Goal: Task Accomplishment & Management: Use online tool/utility

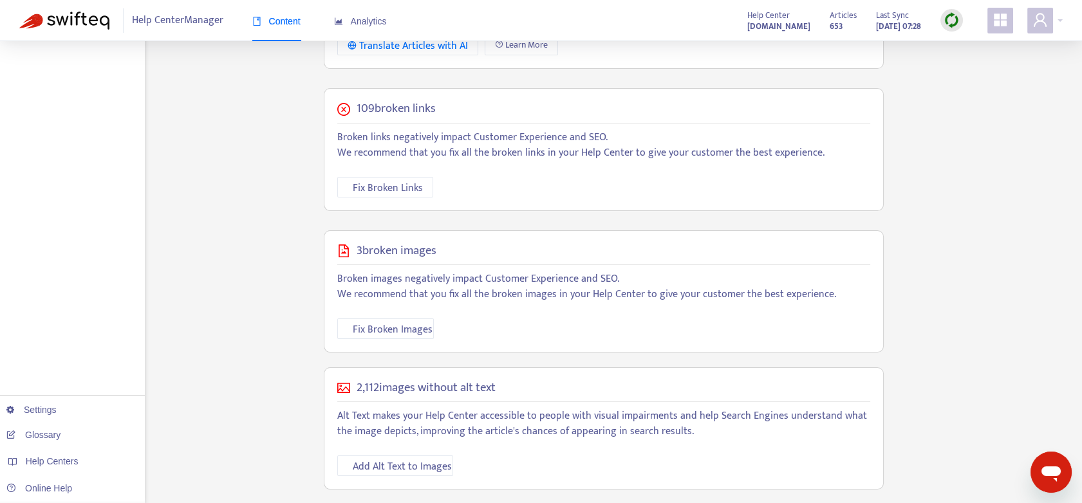
scroll to position [429, 0]
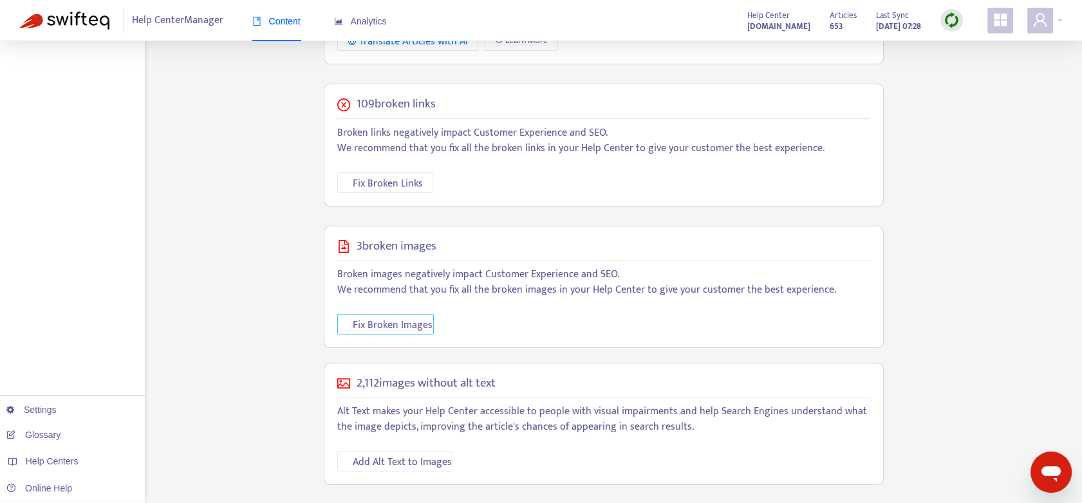
click at [396, 328] on span "Fix Broken Images" at bounding box center [393, 325] width 80 height 16
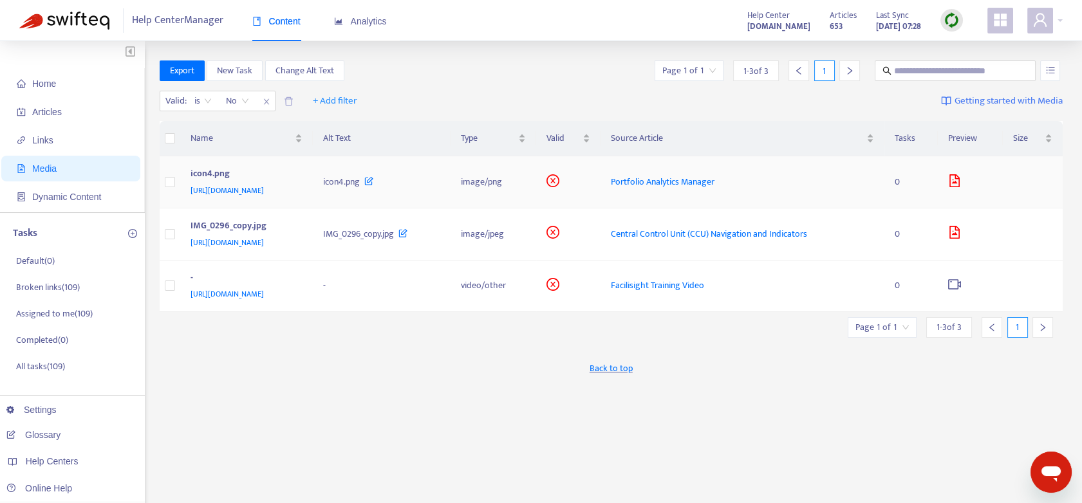
click at [264, 192] on span "[URL][DOMAIN_NAME]" at bounding box center [226, 190] width 73 height 13
click at [264, 241] on span "[URL][DOMAIN_NAME]" at bounding box center [226, 242] width 73 height 13
click at [264, 293] on span "[URL][DOMAIN_NAME]" at bounding box center [226, 294] width 73 height 13
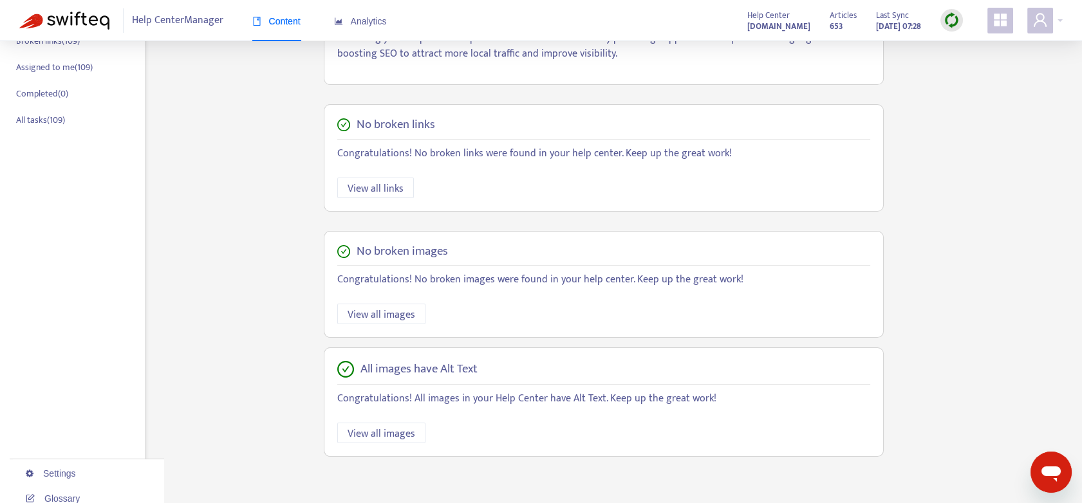
scroll to position [310, 0]
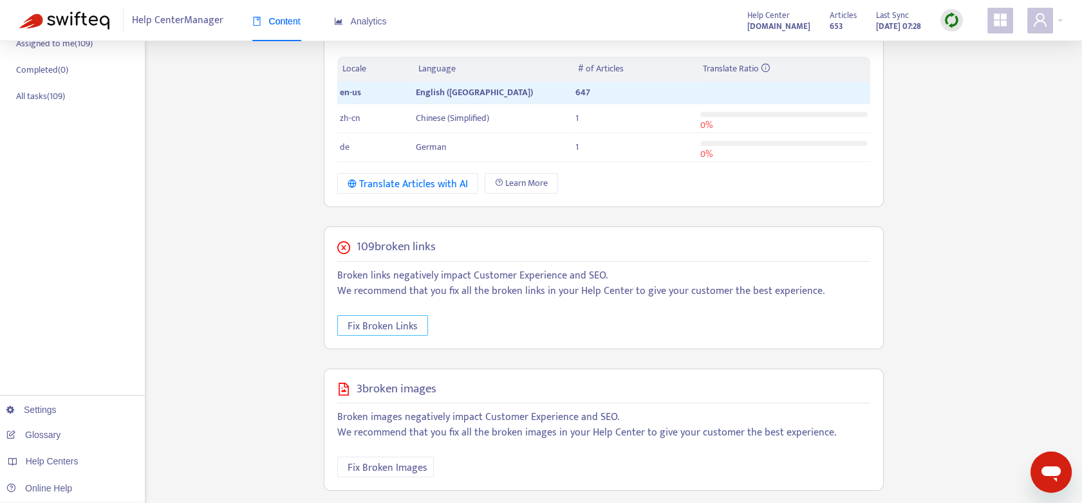
click at [394, 320] on span "Fix Broken Links" at bounding box center [383, 327] width 70 height 16
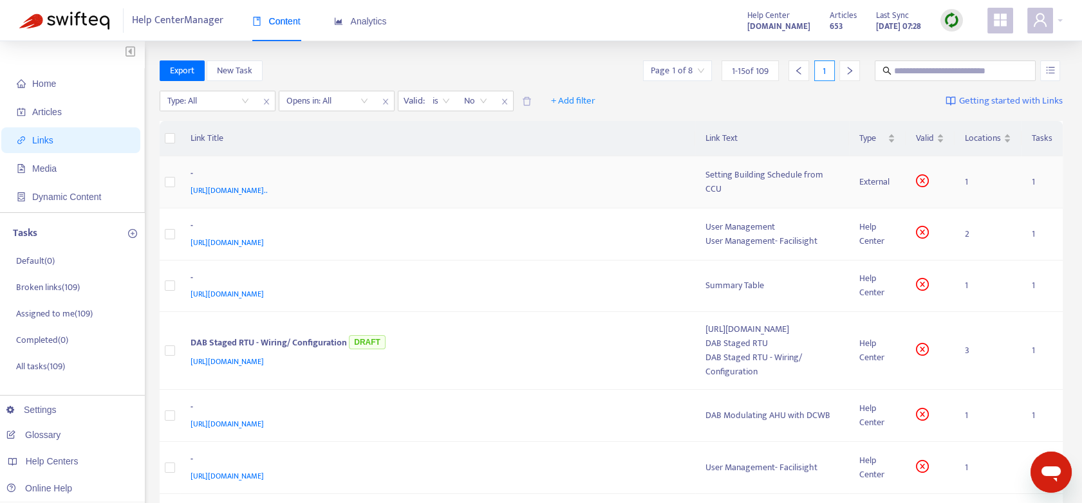
click at [268, 187] on span "[URL][DOMAIN_NAME].." at bounding box center [228, 190] width 77 height 13
click at [264, 241] on span "[URL][DOMAIN_NAME]" at bounding box center [226, 242] width 73 height 13
drag, startPoint x: 741, startPoint y: 241, endPoint x: 819, endPoint y: 241, distance: 77.2
click at [819, 241] on td "User Management User Management- Facilisight" at bounding box center [772, 235] width 154 height 52
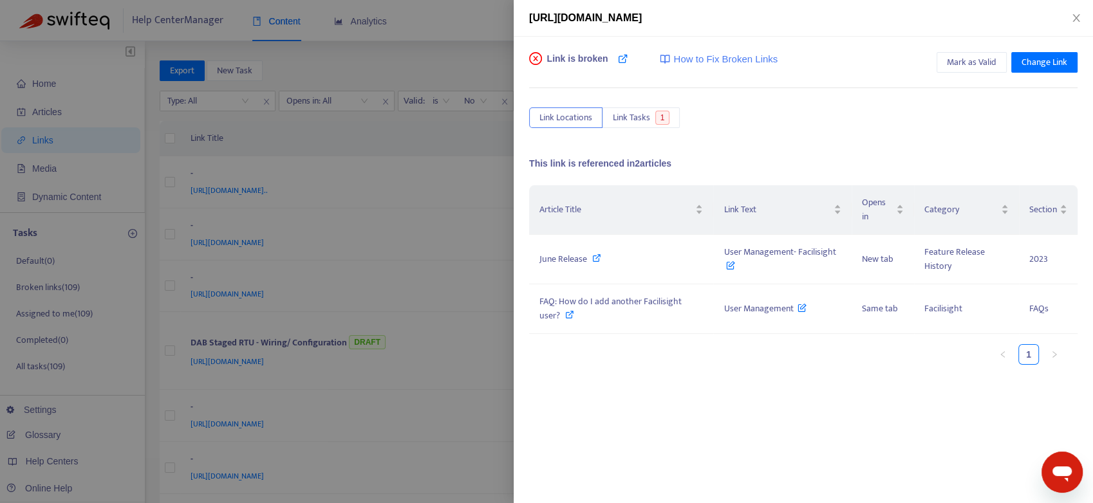
click at [368, 273] on div at bounding box center [546, 251] width 1093 height 503
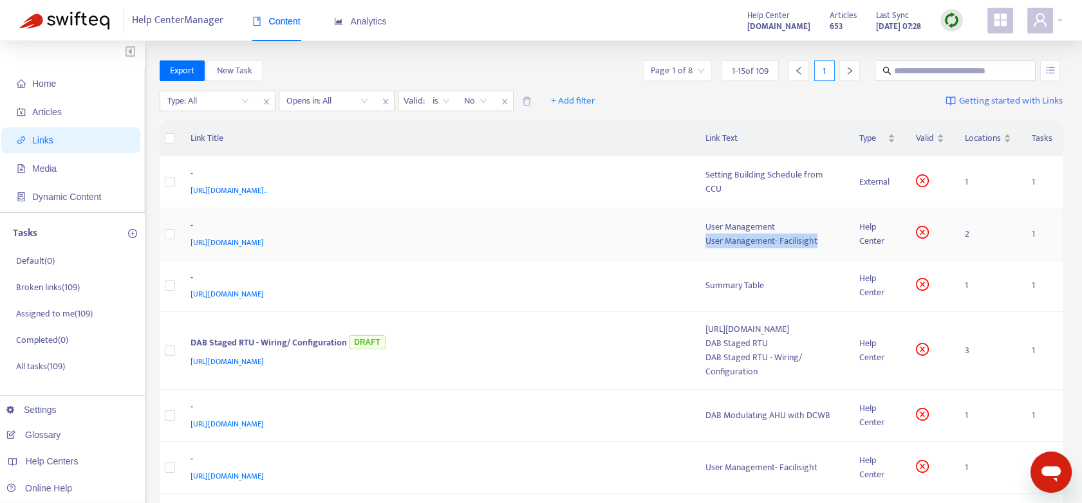
drag, startPoint x: 703, startPoint y: 248, endPoint x: 824, endPoint y: 239, distance: 121.3
click at [824, 239] on td "User Management User Management- Facilisight" at bounding box center [772, 235] width 154 height 52
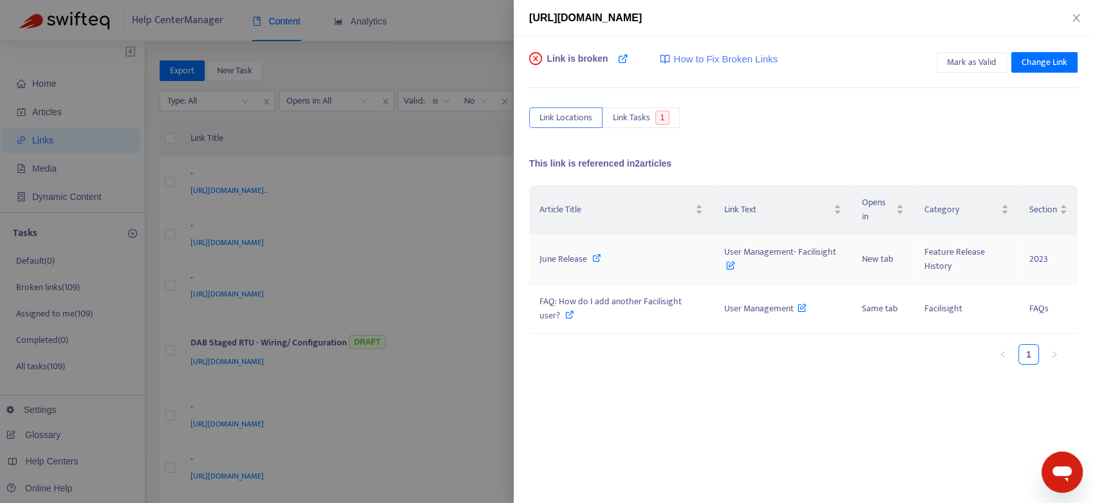
click at [570, 259] on span "June Release" at bounding box center [563, 259] width 48 height 15
click at [1078, 15] on icon "close" at bounding box center [1076, 18] width 10 height 10
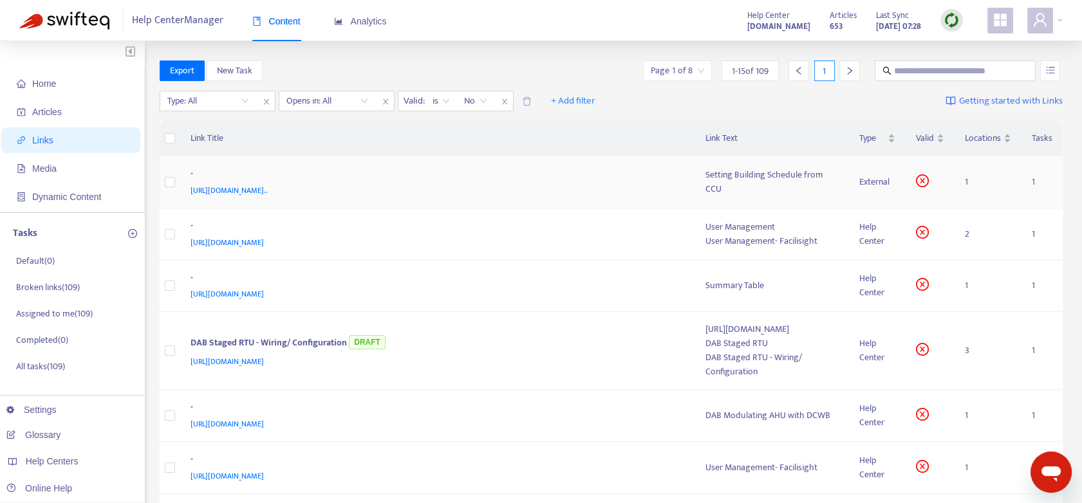
click at [268, 190] on span "[URL][DOMAIN_NAME].." at bounding box center [228, 190] width 77 height 13
click at [963, 180] on td "1" at bounding box center [987, 182] width 67 height 52
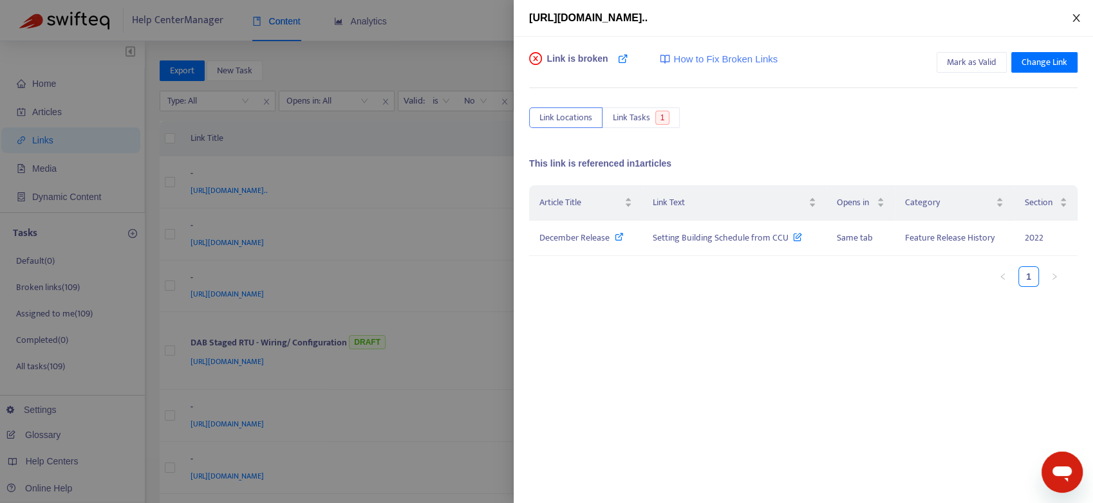
click at [1071, 18] on icon "close" at bounding box center [1076, 18] width 10 height 10
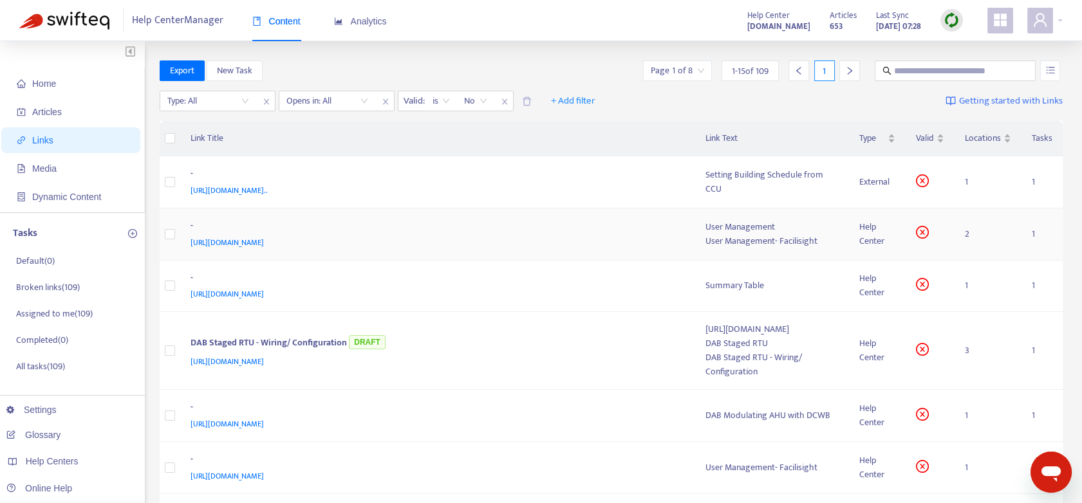
click at [967, 233] on td "2" at bounding box center [987, 235] width 67 height 52
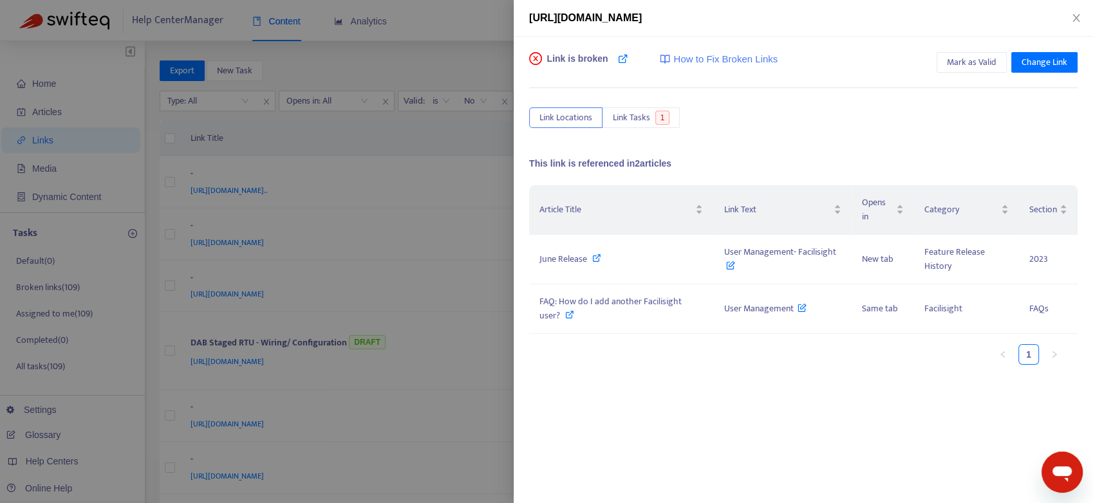
click at [353, 139] on div at bounding box center [546, 251] width 1093 height 503
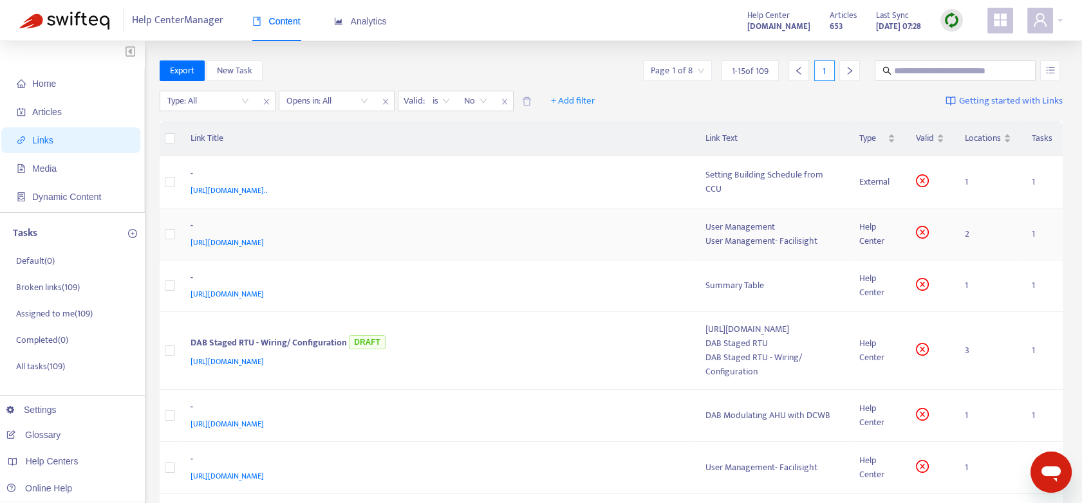
click at [965, 232] on td "2" at bounding box center [987, 235] width 67 height 52
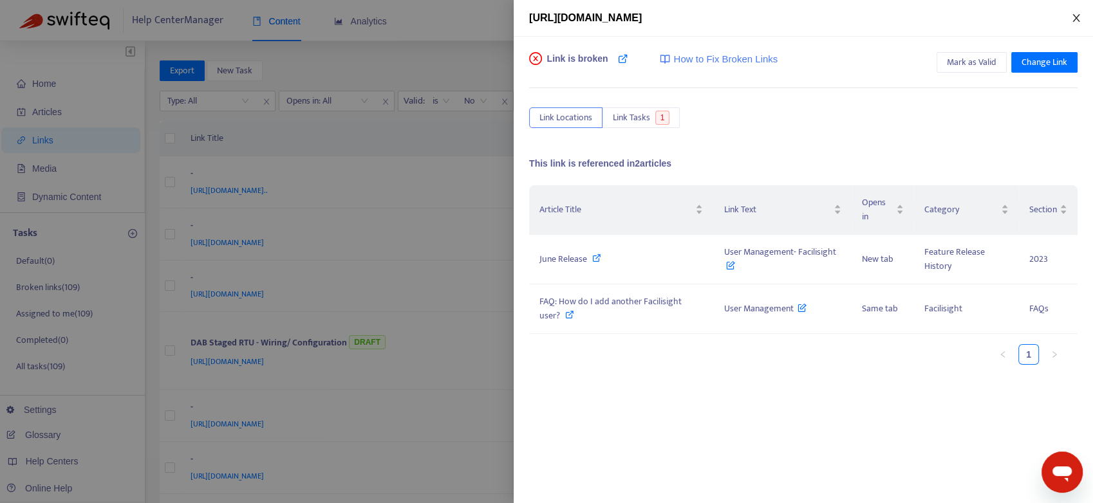
click at [1075, 15] on icon "close" at bounding box center [1076, 18] width 10 height 10
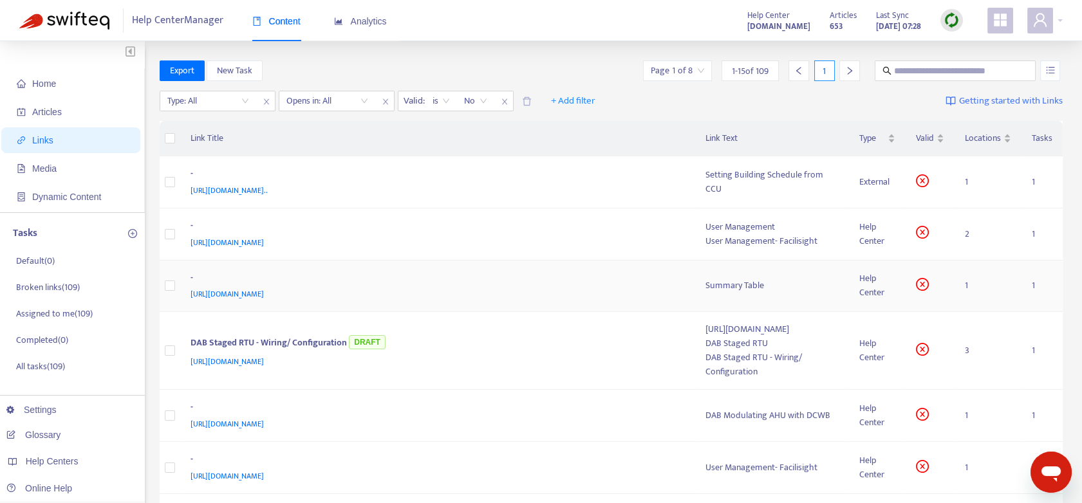
click at [965, 287] on td "1" at bounding box center [987, 287] width 67 height 52
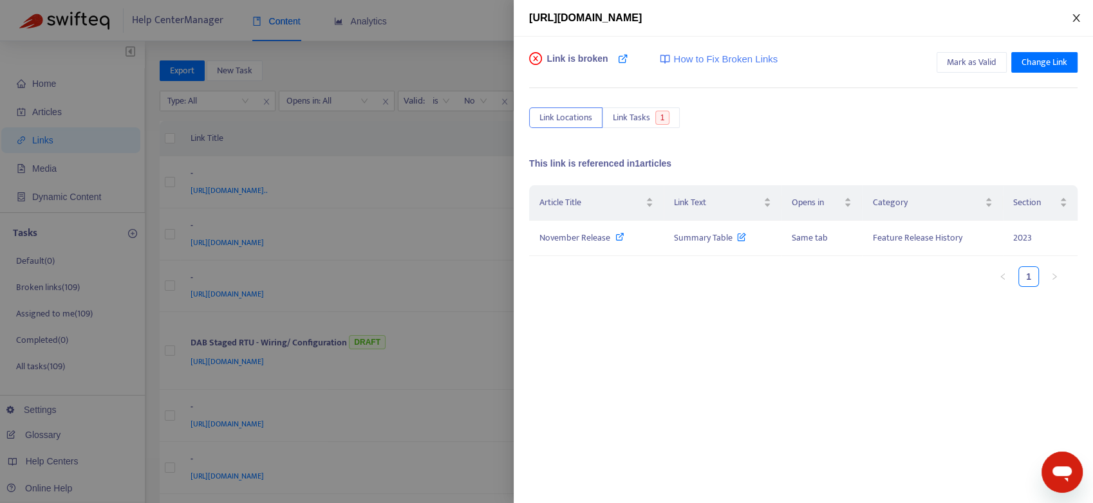
click at [1076, 16] on icon "close" at bounding box center [1076, 18] width 10 height 10
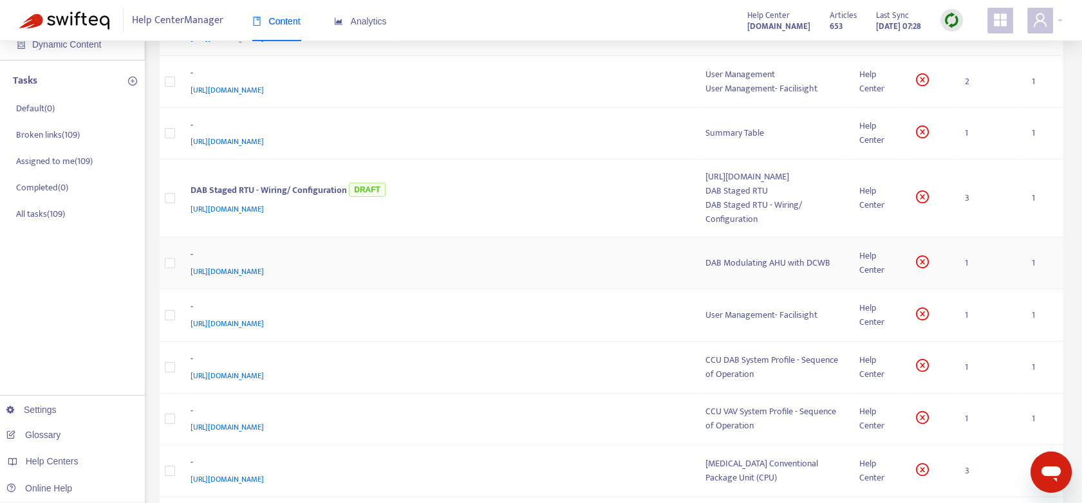
scroll to position [214, 0]
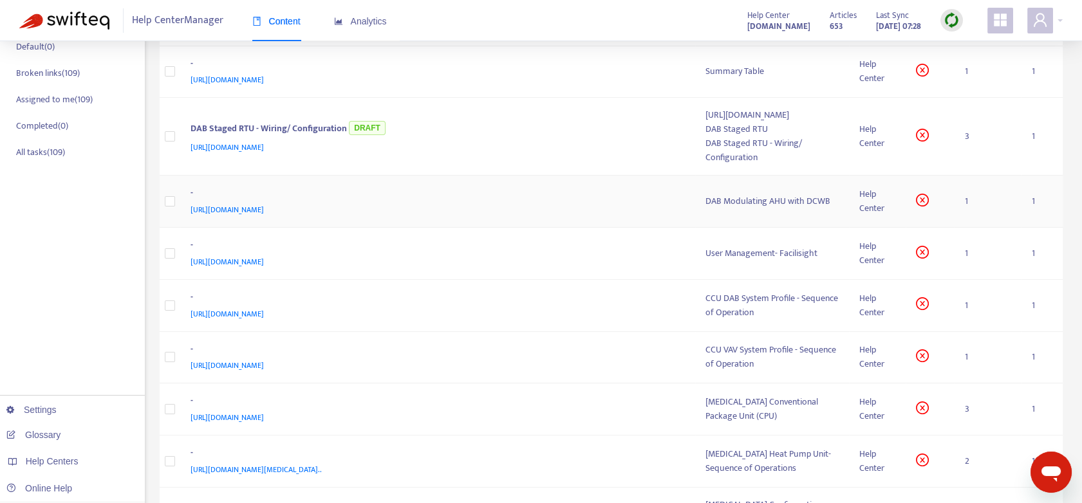
click at [965, 228] on td "1" at bounding box center [987, 202] width 67 height 52
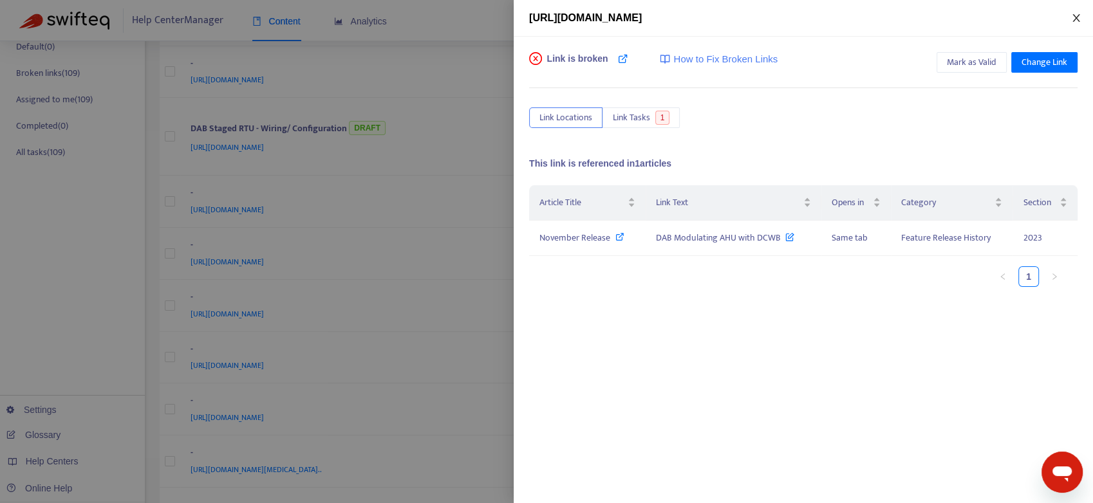
click at [1071, 17] on icon "close" at bounding box center [1076, 18] width 10 height 10
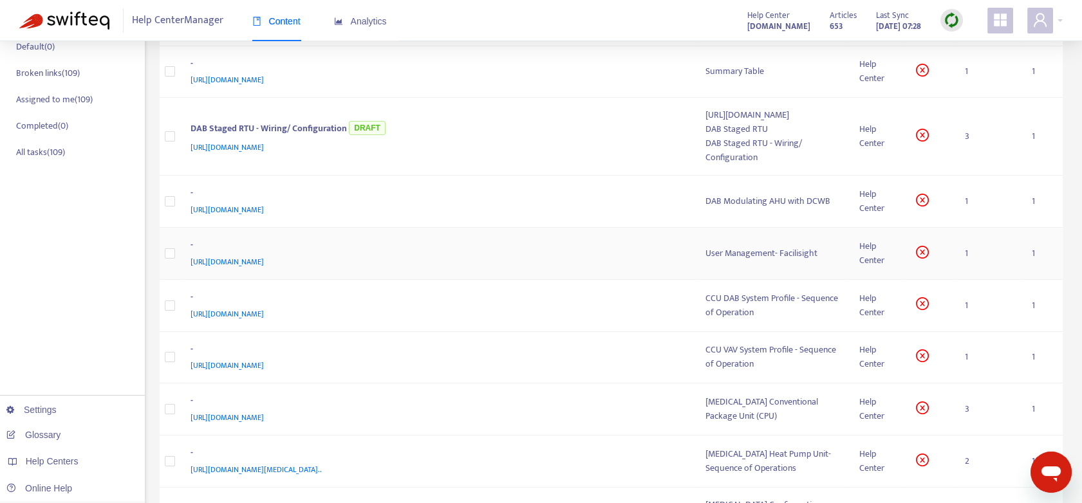
click at [965, 280] on td "1" at bounding box center [987, 254] width 67 height 52
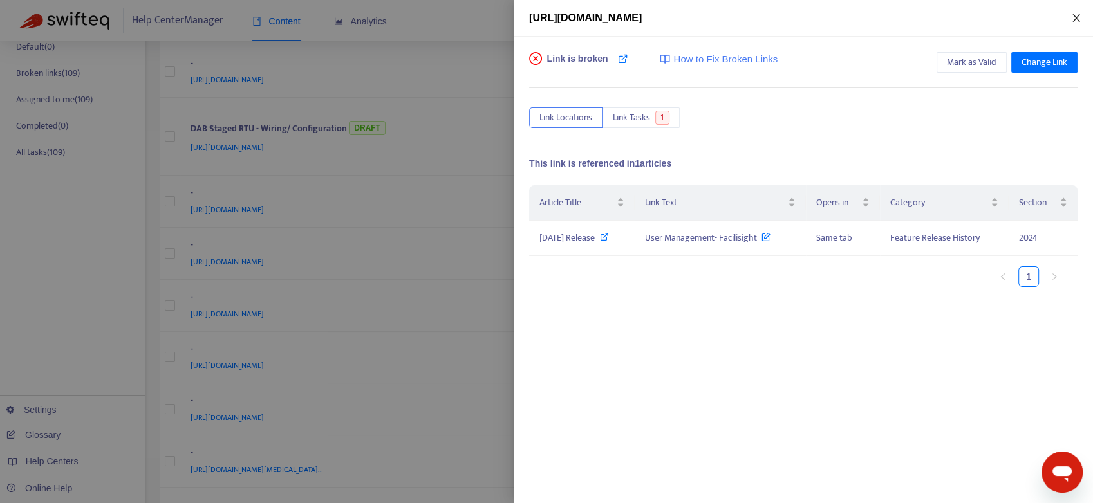
click at [1077, 16] on icon "close" at bounding box center [1076, 18] width 10 height 10
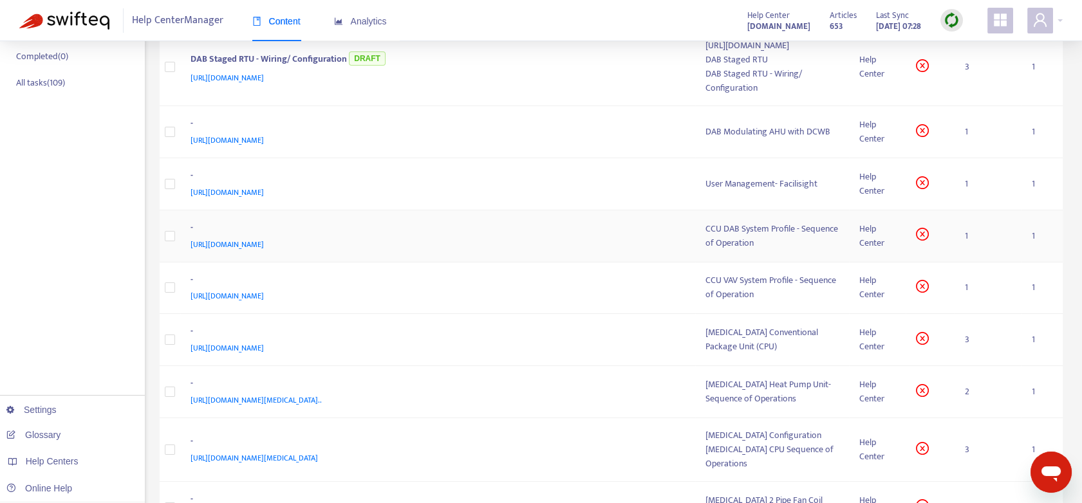
scroll to position [286, 0]
click at [965, 257] on td "1" at bounding box center [987, 235] width 67 height 52
click at [965, 261] on body "Help Center Manager Content Analytics Help Center [DOMAIN_NAME] Articles 653 La…" at bounding box center [541, 239] width 1082 height 1050
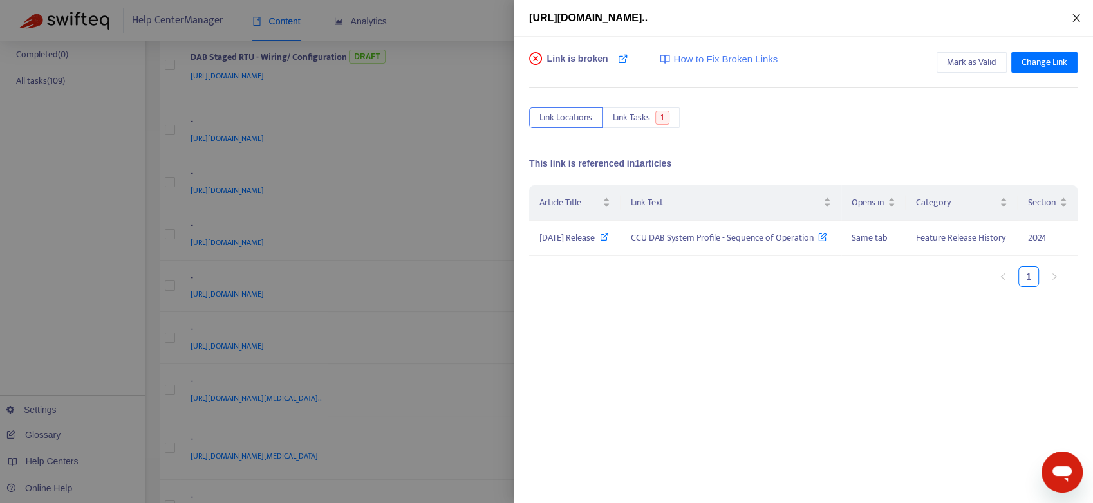
click at [1075, 16] on icon "close" at bounding box center [1076, 18] width 10 height 10
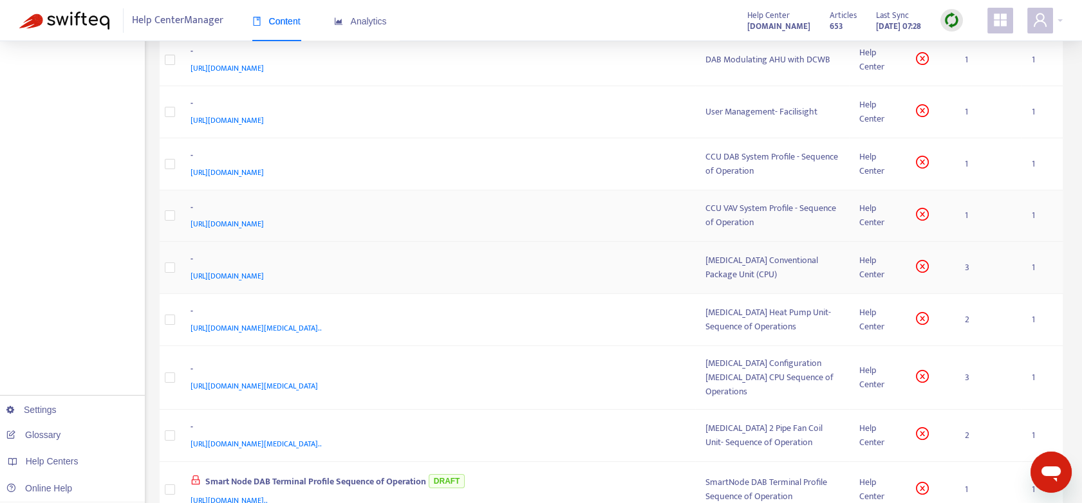
scroll to position [357, 0]
click at [964, 241] on td "1" at bounding box center [987, 215] width 67 height 52
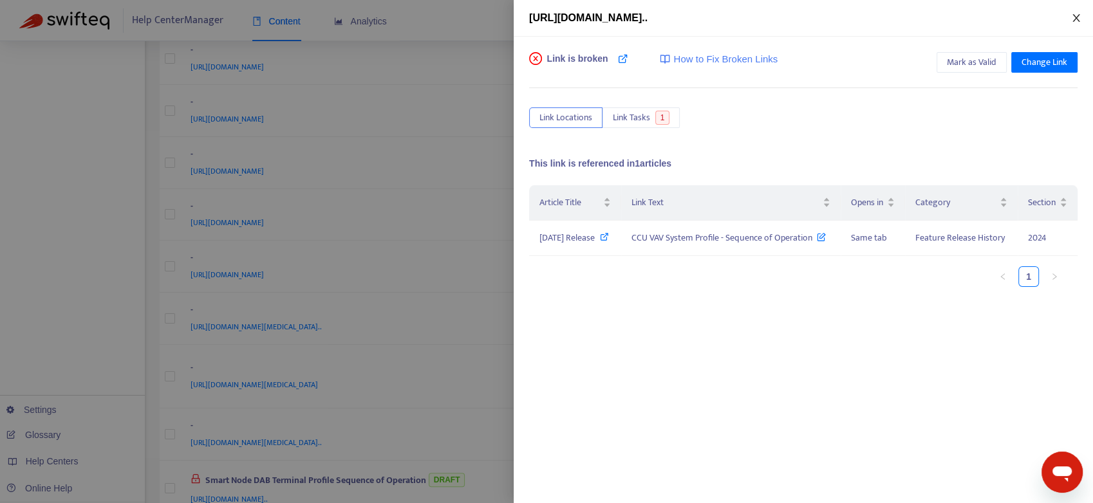
click at [1073, 16] on icon "close" at bounding box center [1076, 18] width 10 height 10
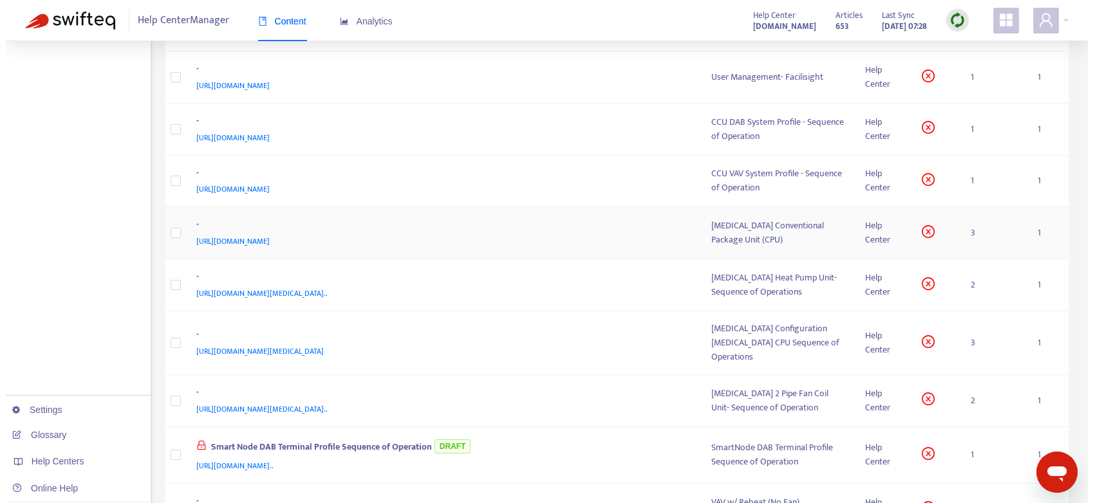
scroll to position [429, 0]
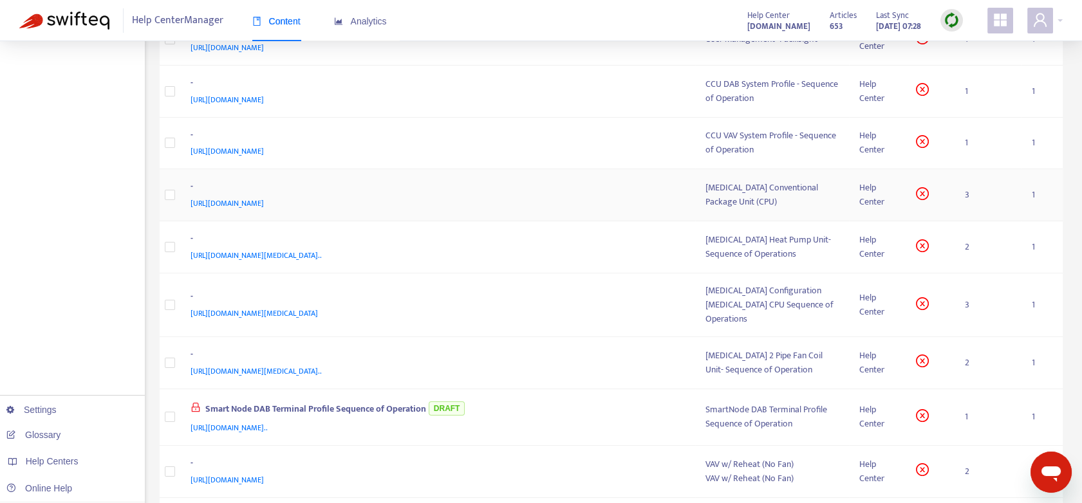
click at [966, 219] on td "3" at bounding box center [987, 195] width 67 height 52
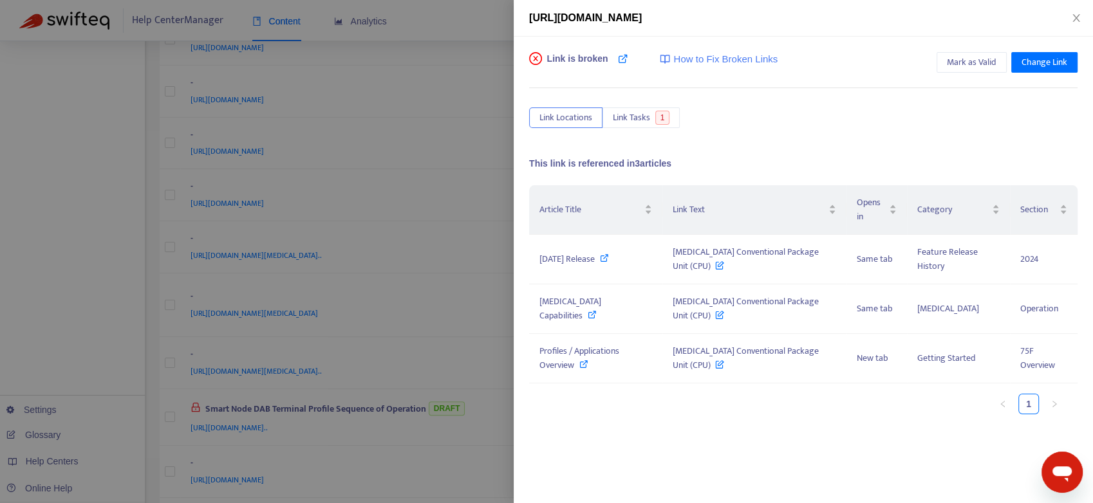
click at [782, 418] on div "Article Title Link Text Opens in Category Section [DATE] Release [MEDICAL_DATA]…" at bounding box center [803, 304] width 548 height 239
